Goal: Transaction & Acquisition: Purchase product/service

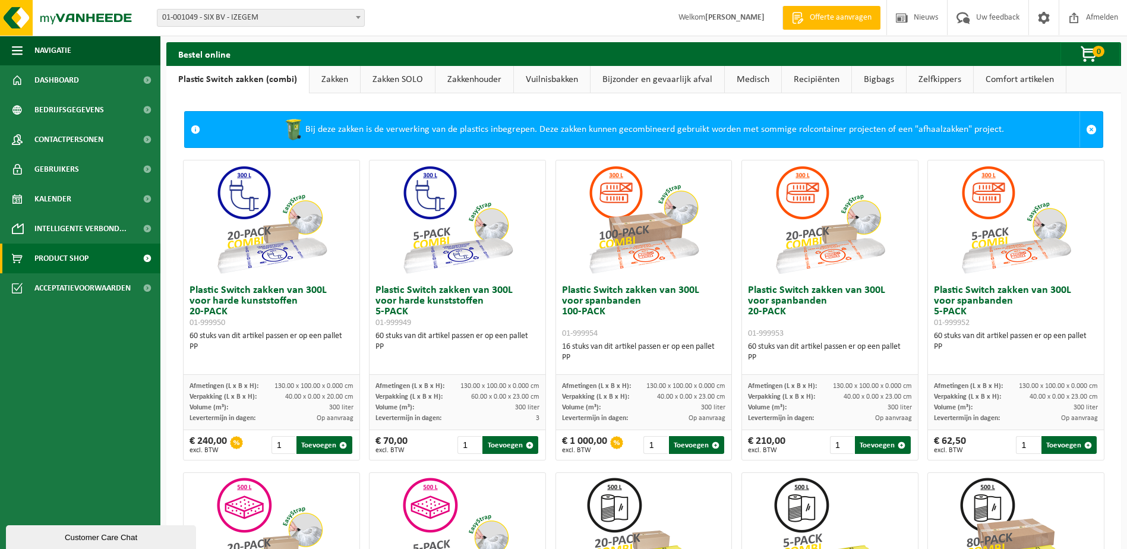
click at [338, 83] on link "Zakken" at bounding box center [334, 79] width 50 height 27
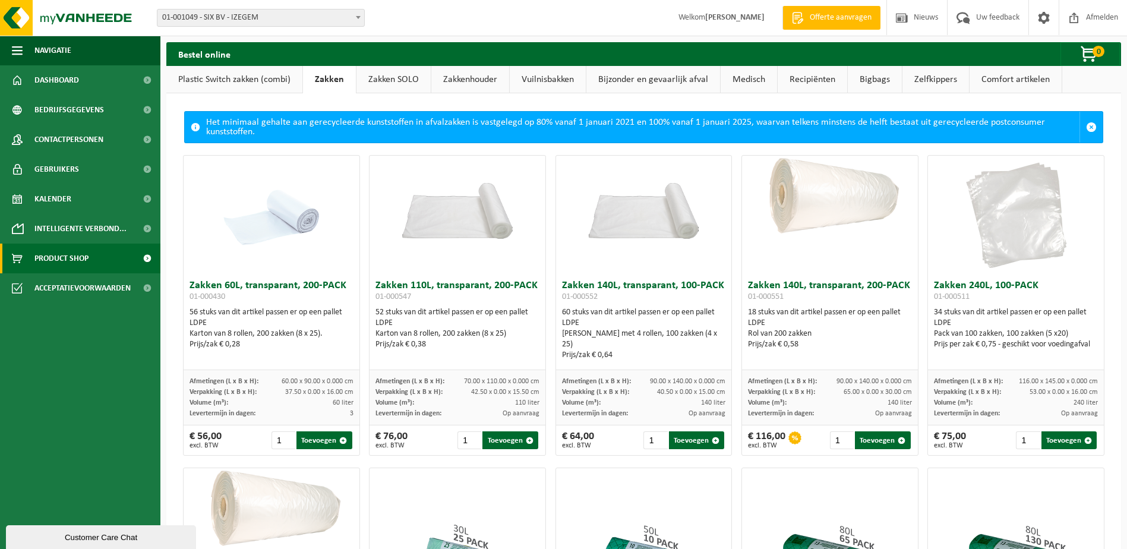
click at [469, 236] on img at bounding box center [457, 200] width 176 height 88
click at [492, 444] on button "Toevoegen" at bounding box center [509, 440] width 55 height 18
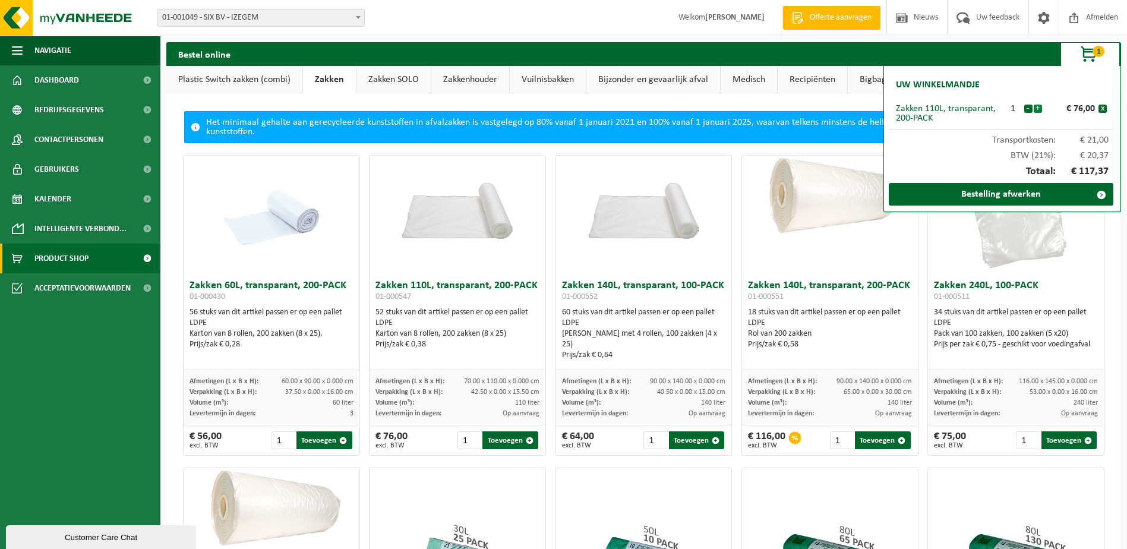
click at [1038, 107] on button "+" at bounding box center [1037, 109] width 8 height 8
click at [1038, 110] on button "+" at bounding box center [1037, 109] width 8 height 8
click at [994, 197] on link "Bestelling afwerken" at bounding box center [1000, 194] width 224 height 23
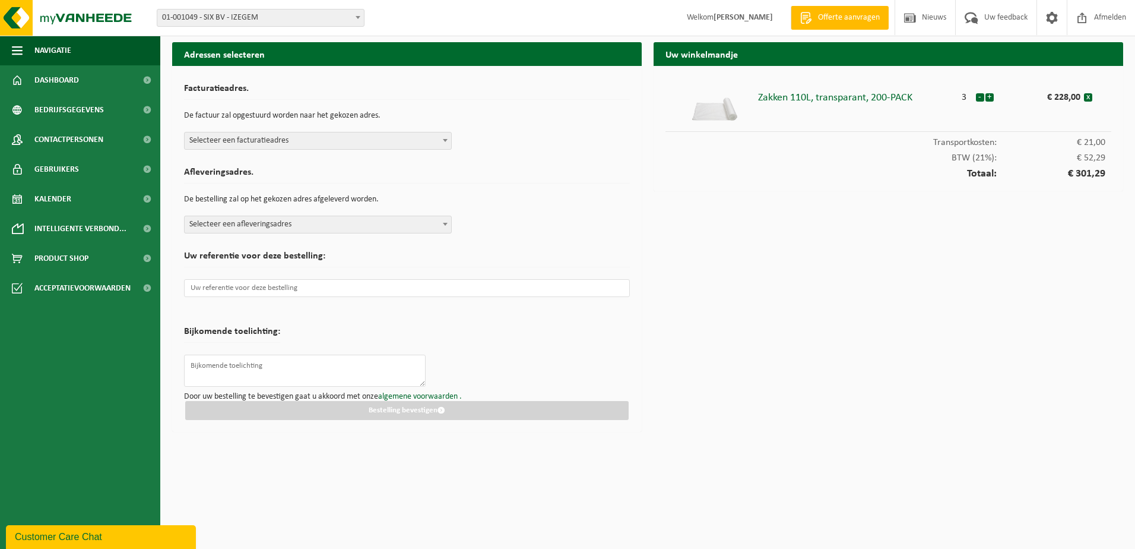
click at [312, 135] on span "Selecteer een facturatieadres" at bounding box center [318, 140] width 267 height 17
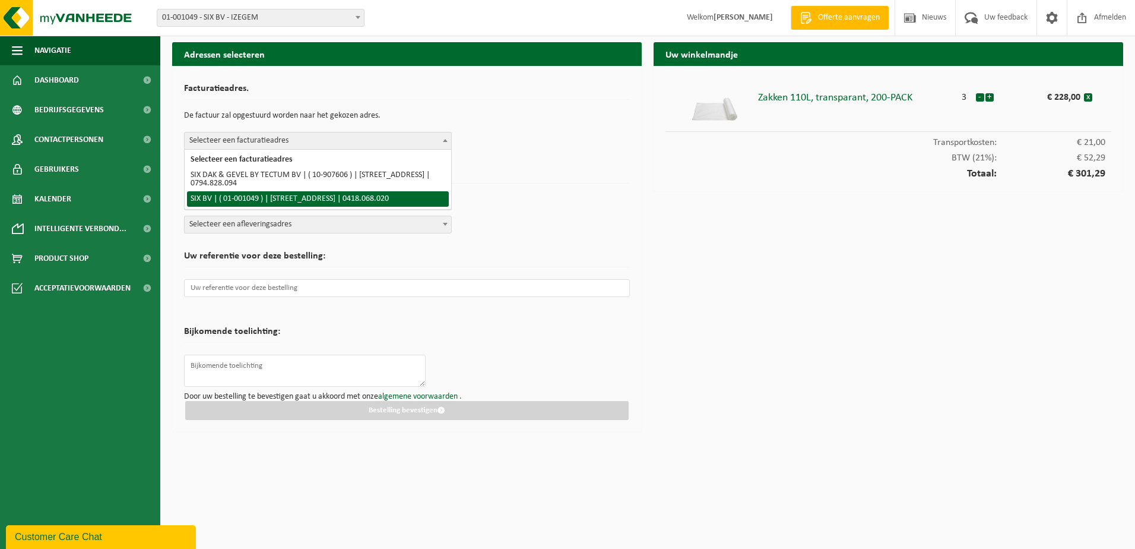
select select "38703"
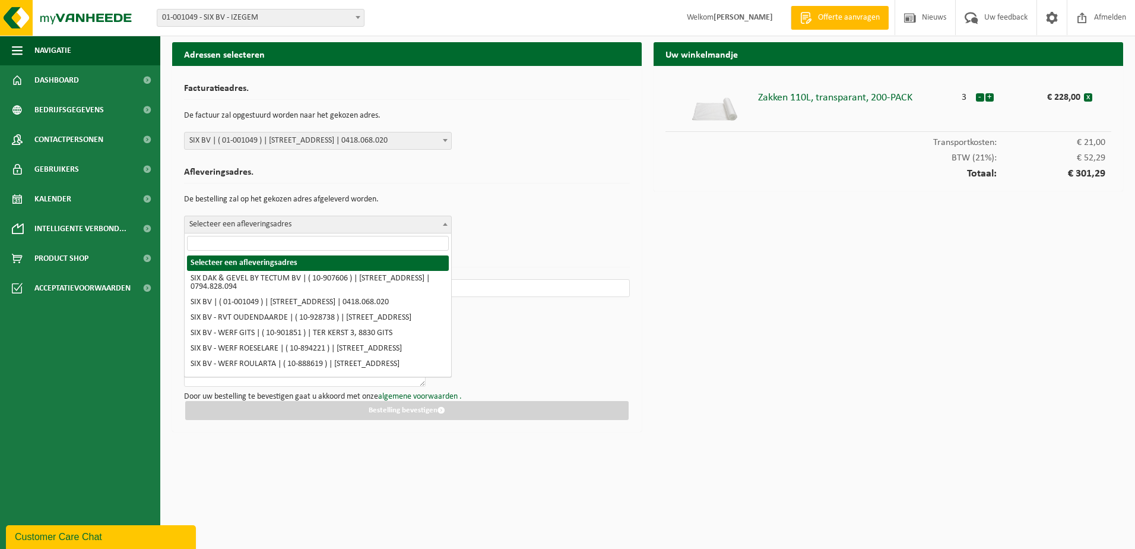
click at [244, 229] on span "Selecteer een afleveringsadres" at bounding box center [318, 224] width 267 height 17
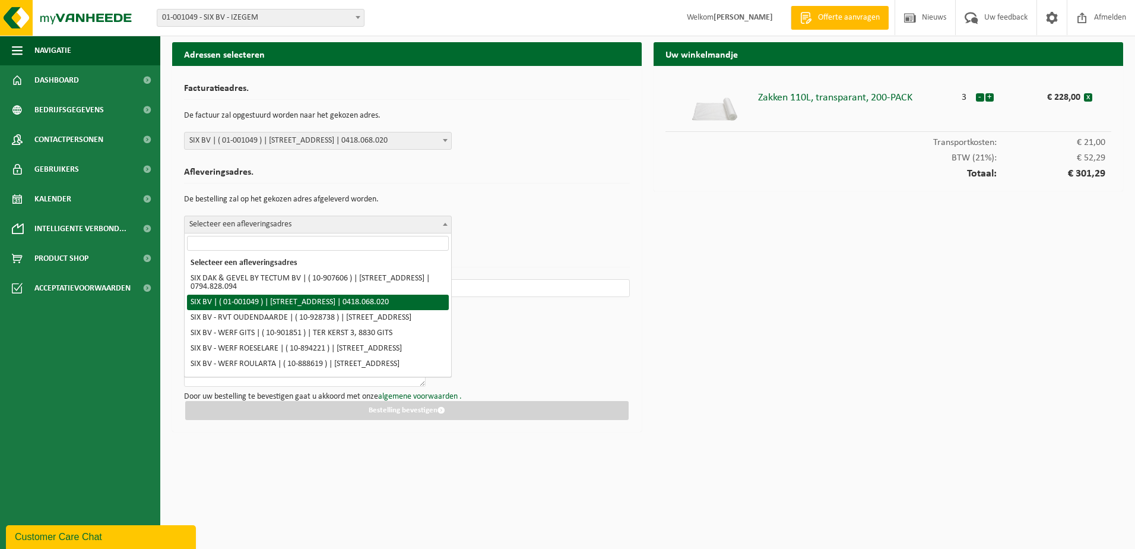
select select "38703"
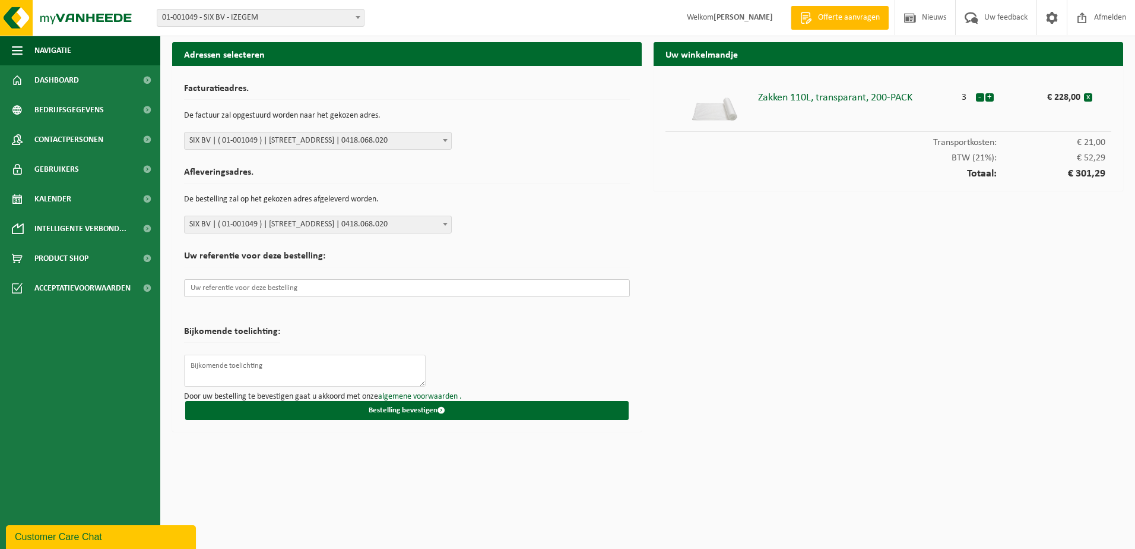
click at [213, 290] on input "text" at bounding box center [407, 288] width 446 height 18
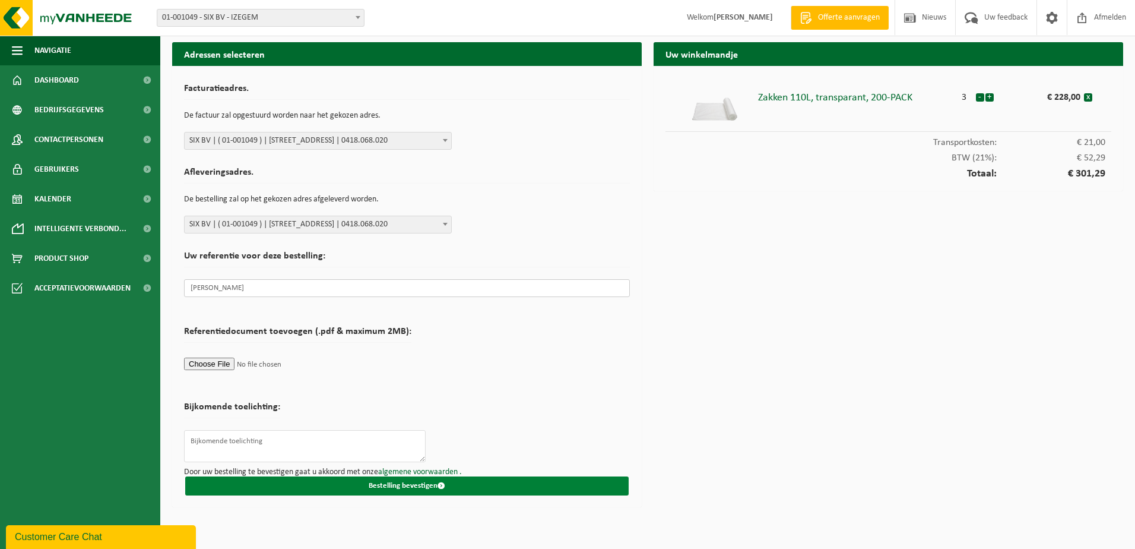
type input "[PERSON_NAME]"
click at [397, 482] on button "Bestelling bevestigen" at bounding box center [407, 485] width 444 height 19
